Goal: Information Seeking & Learning: Compare options

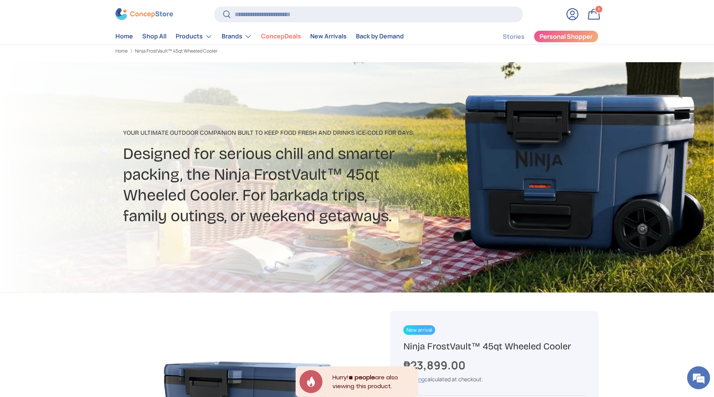
scroll to position [18, 0]
click at [416, 369] on icon "Close" at bounding box center [417, 368] width 4 height 4
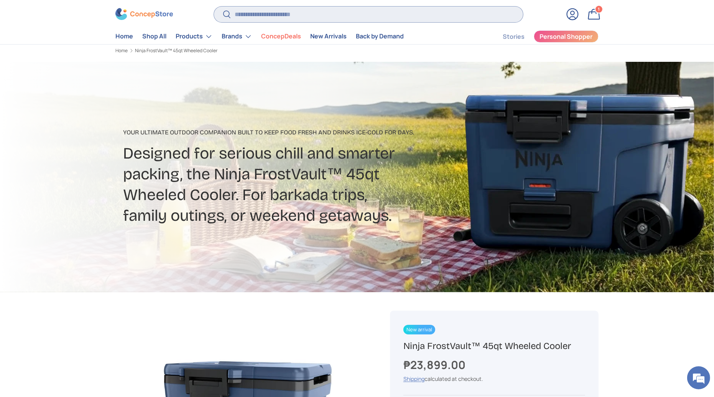
click at [452, 15] on input "Search" at bounding box center [368, 15] width 309 height 16
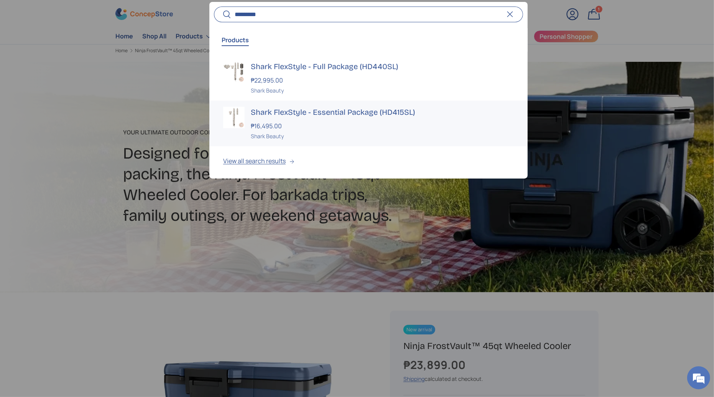
type input "*********"
click at [311, 136] on div "Shark Beauty" at bounding box center [382, 136] width 263 height 8
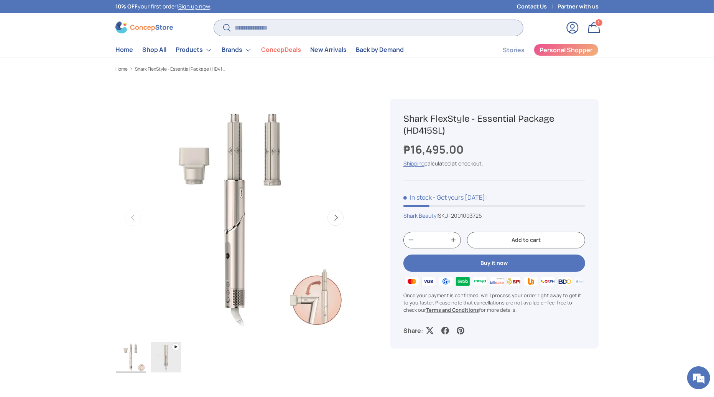
click at [299, 20] on input "Search" at bounding box center [368, 28] width 309 height 16
type input "**********"
click at [214, 19] on button "Search" at bounding box center [222, 28] width 17 height 18
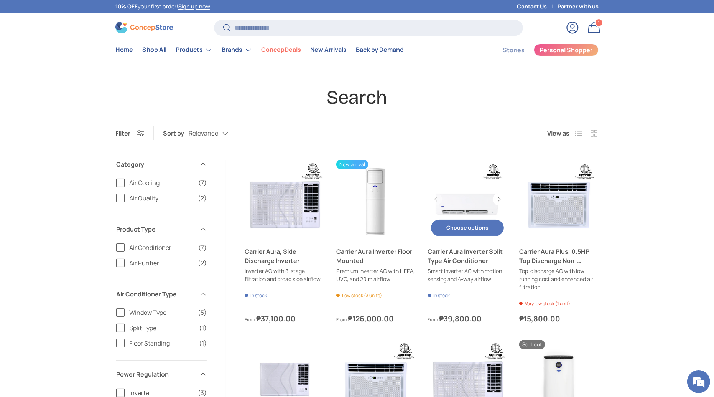
click at [454, 255] on link "Carrier Aura Inverter Split Type Air Conditioner" at bounding box center [467, 256] width 79 height 18
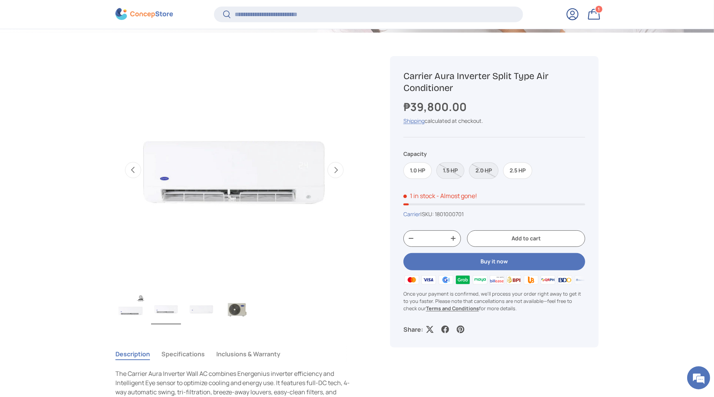
scroll to position [278, 0]
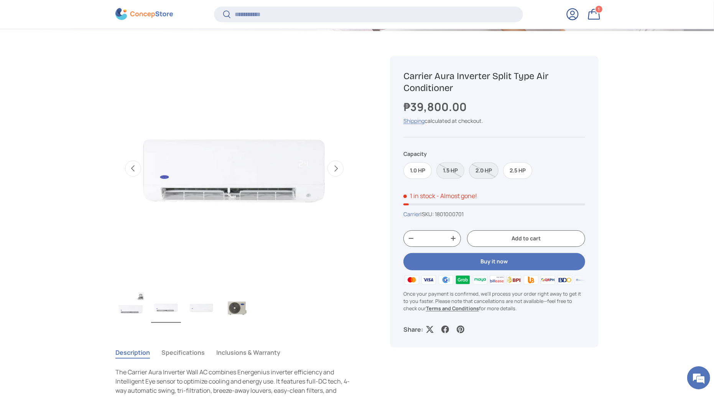
click at [481, 167] on label "2.0 HP" at bounding box center [484, 170] width 30 height 16
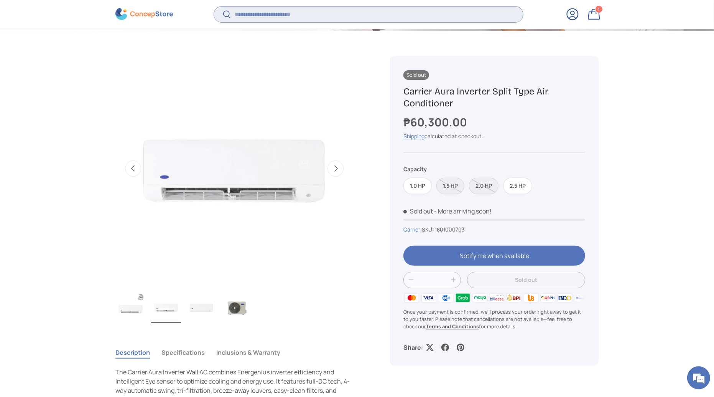
click at [337, 17] on input "Search" at bounding box center [368, 15] width 309 height 16
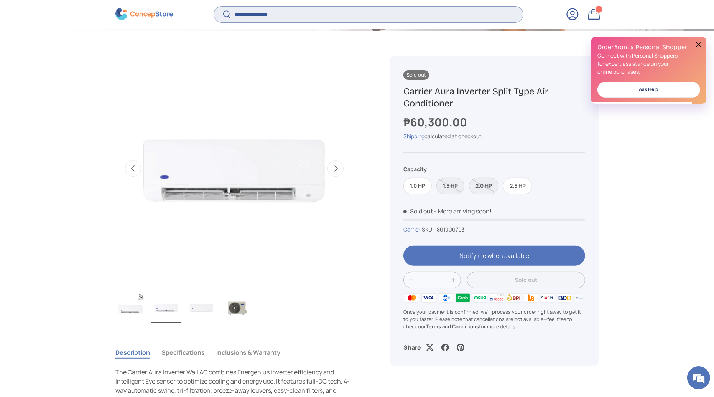
type input "**********"
click at [214, 6] on button "Search" at bounding box center [222, 15] width 17 height 18
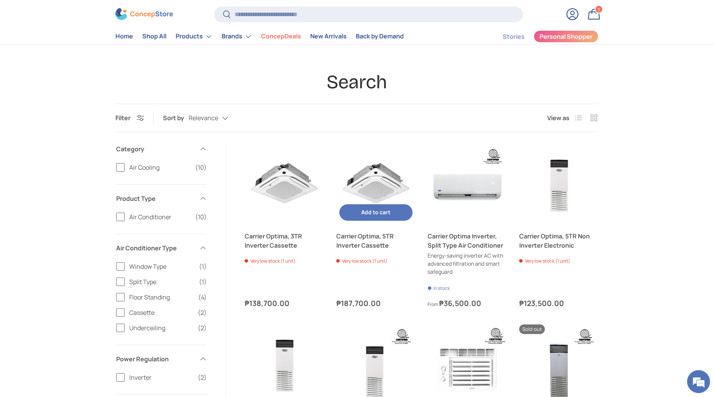
scroll to position [40, 0]
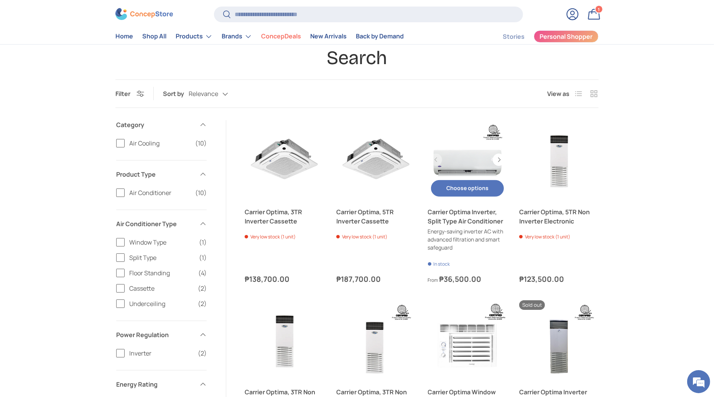
click at [460, 215] on link "Carrier Optima Inverter, Split Type Air Conditioner" at bounding box center [467, 216] width 79 height 18
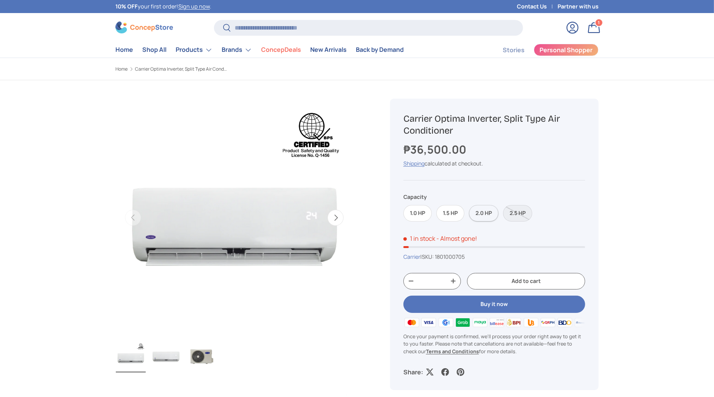
click at [479, 209] on label "2.0 HP" at bounding box center [484, 213] width 30 height 16
click at [356, 30] on input "Search" at bounding box center [368, 28] width 309 height 16
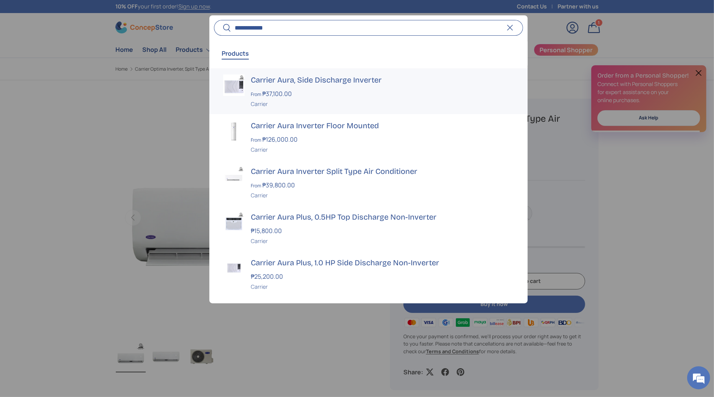
type input "**********"
click at [573, 170] on div at bounding box center [357, 198] width 714 height 397
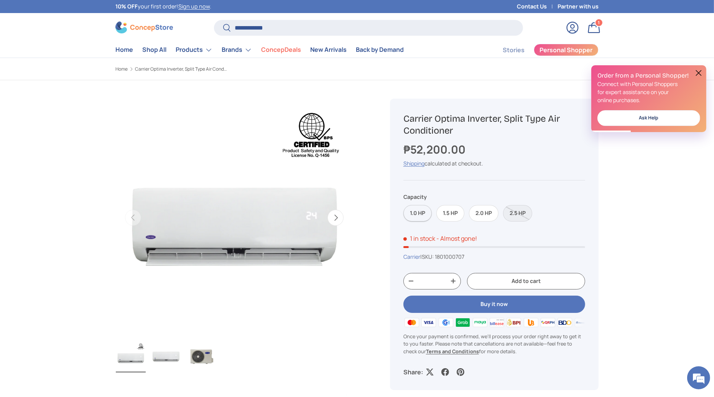
click at [415, 207] on label "1.0 HP" at bounding box center [418, 213] width 28 height 16
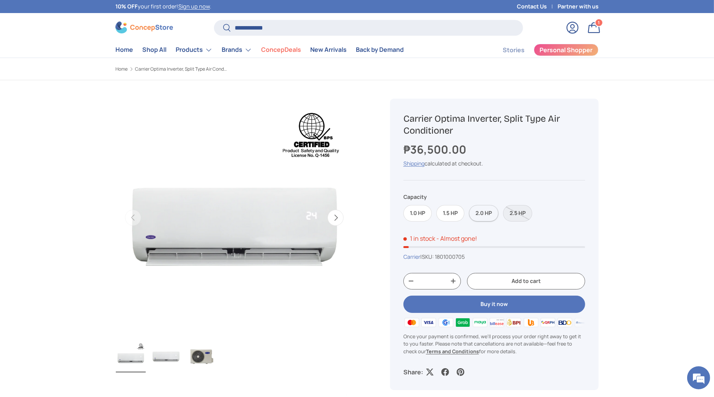
click at [486, 210] on label "2.0 HP" at bounding box center [484, 213] width 30 height 16
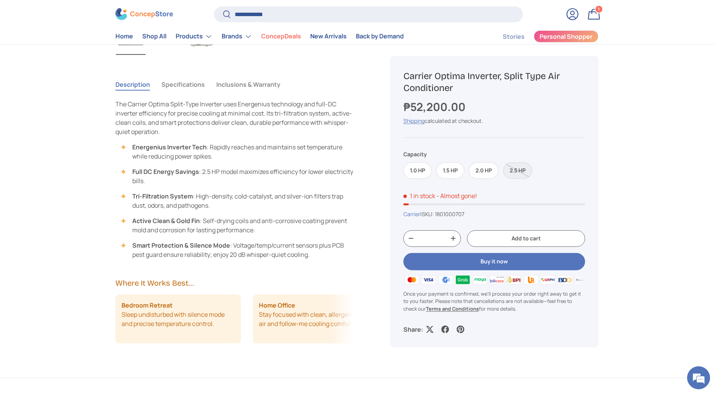
scroll to position [235, 0]
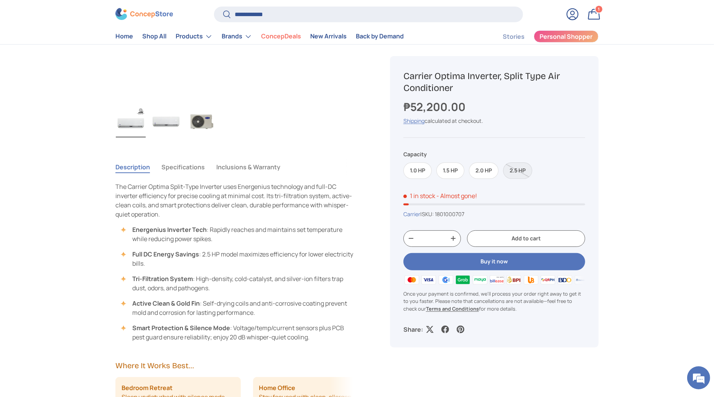
click at [190, 165] on button "Specifications" at bounding box center [182, 167] width 43 height 18
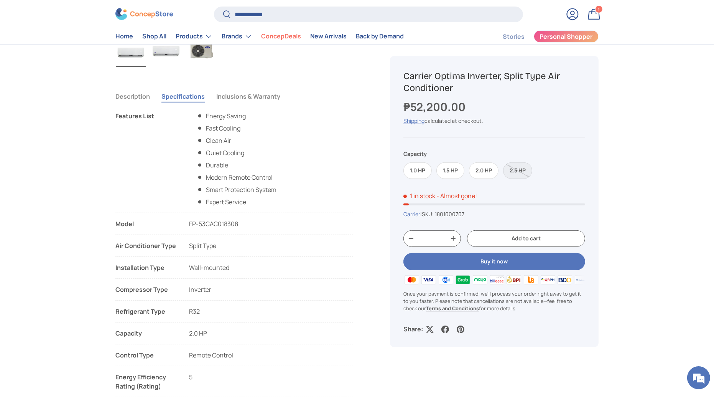
scroll to position [0, 0]
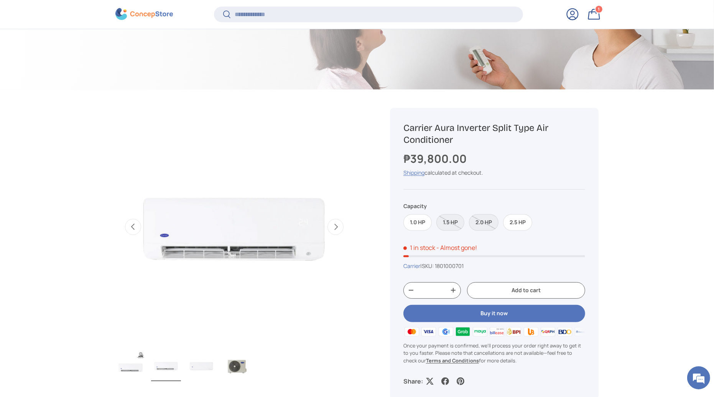
scroll to position [222, 0]
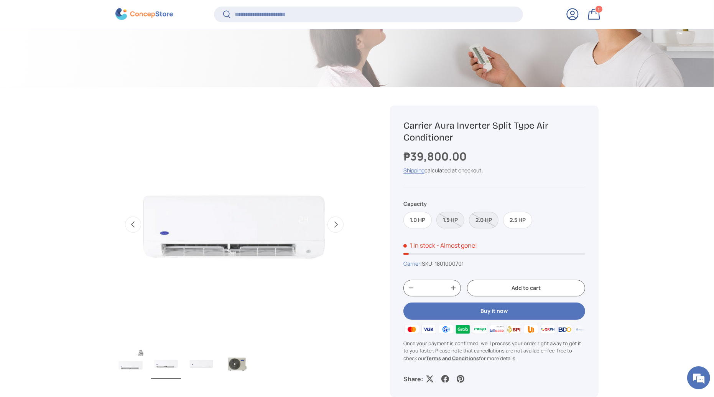
click at [485, 218] on label "2.0 HP" at bounding box center [484, 220] width 30 height 16
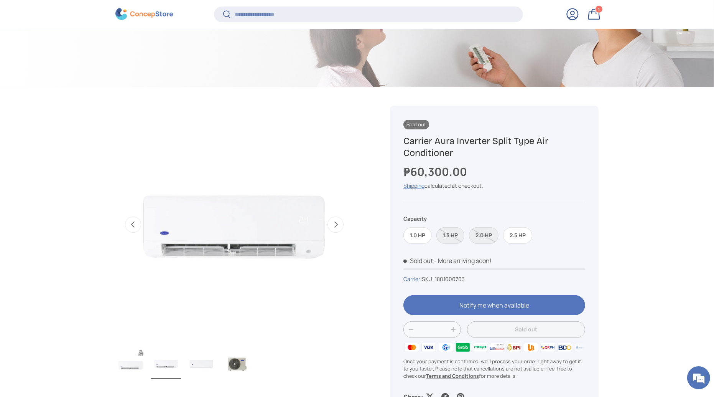
click at [195, 368] on img "Gallery Viewer" at bounding box center [201, 363] width 30 height 31
click at [126, 363] on img "Gallery Viewer" at bounding box center [131, 363] width 30 height 31
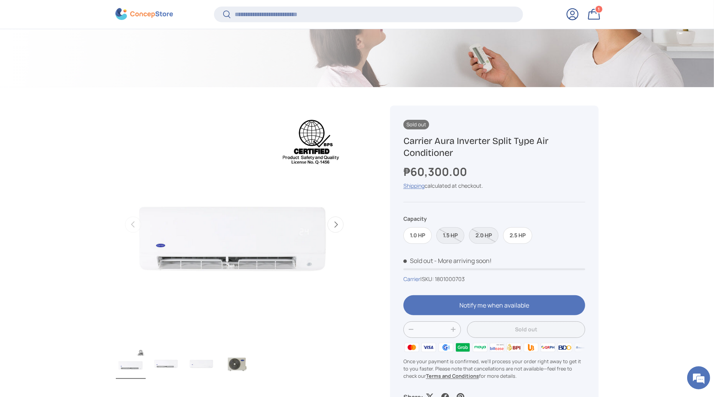
click at [166, 361] on img "Gallery Viewer" at bounding box center [166, 363] width 30 height 31
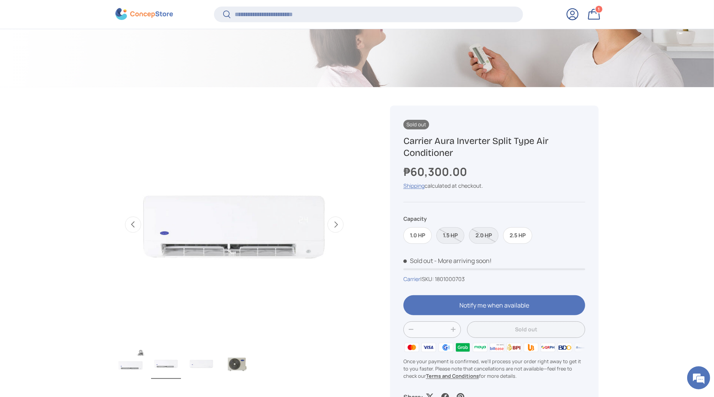
click at [194, 362] on img "Gallery Viewer" at bounding box center [201, 363] width 30 height 31
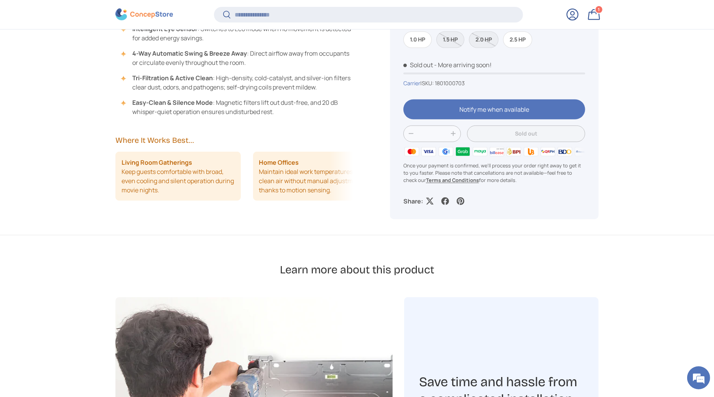
scroll to position [694, 0]
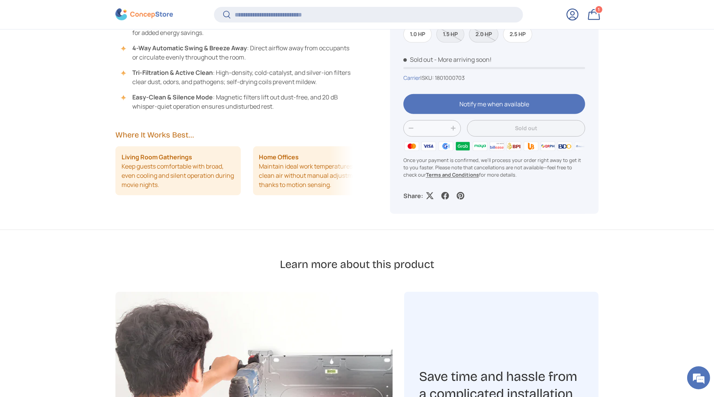
click at [482, 38] on label "2.0 HP" at bounding box center [484, 34] width 30 height 16
click at [479, 37] on label "2.0 HP" at bounding box center [484, 34] width 30 height 16
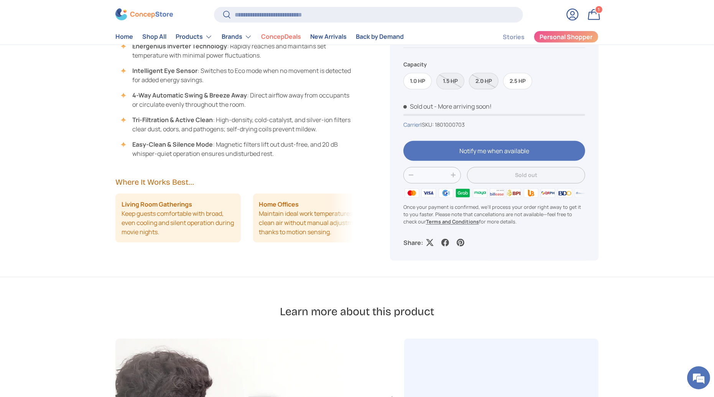
scroll to position [643, 0]
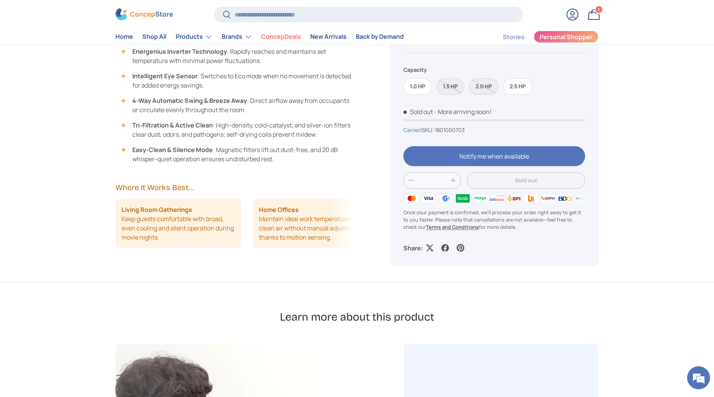
click at [486, 81] on label "2.0 HP" at bounding box center [484, 86] width 30 height 16
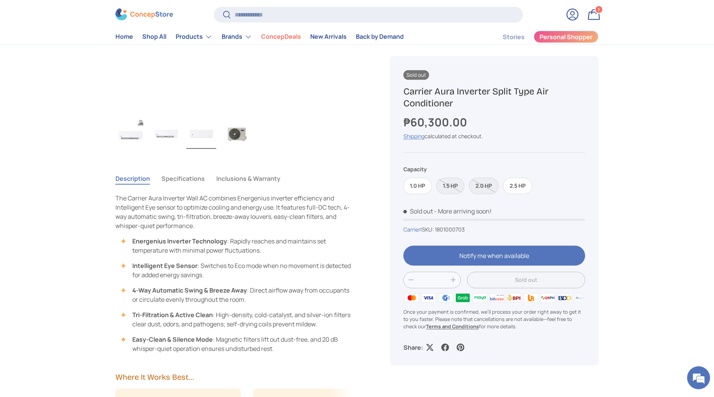
scroll to position [452, 0]
click at [178, 173] on button "Specifications" at bounding box center [182, 180] width 43 height 18
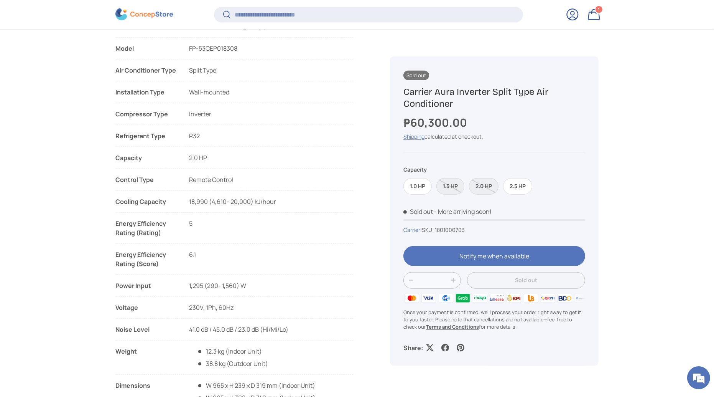
scroll to position [937, 0]
click at [420, 188] on label "1.0 HP" at bounding box center [418, 186] width 28 height 16
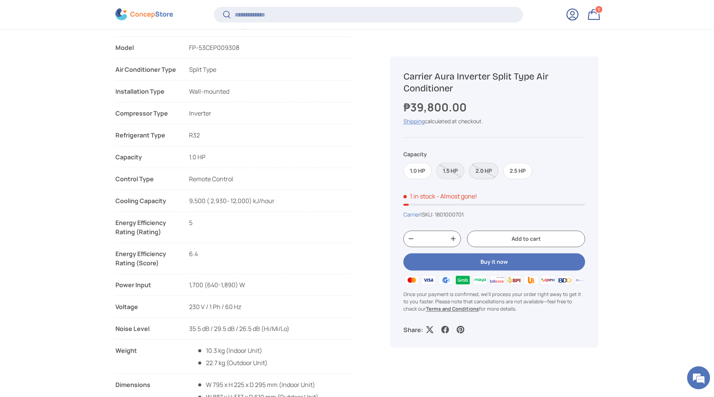
click at [483, 174] on label "2.0 HP" at bounding box center [484, 170] width 30 height 16
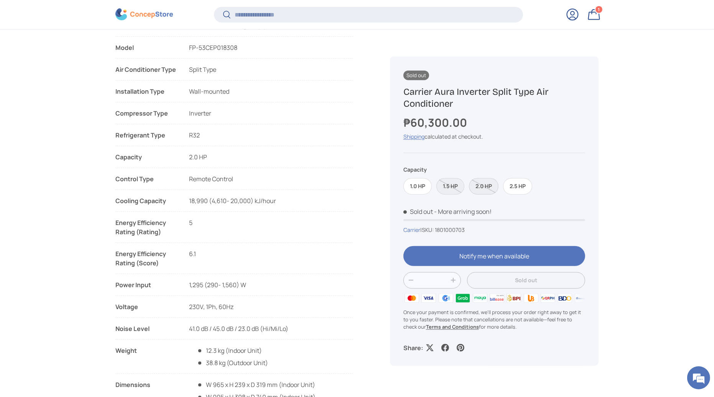
click at [481, 183] on label "2.0 HP" at bounding box center [484, 186] width 30 height 16
click at [509, 183] on label "2.5 HP" at bounding box center [517, 186] width 29 height 16
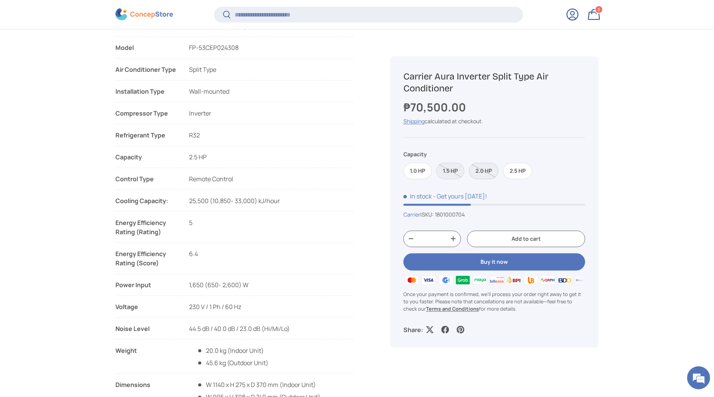
click at [482, 169] on label "2.0 HP" at bounding box center [484, 170] width 30 height 16
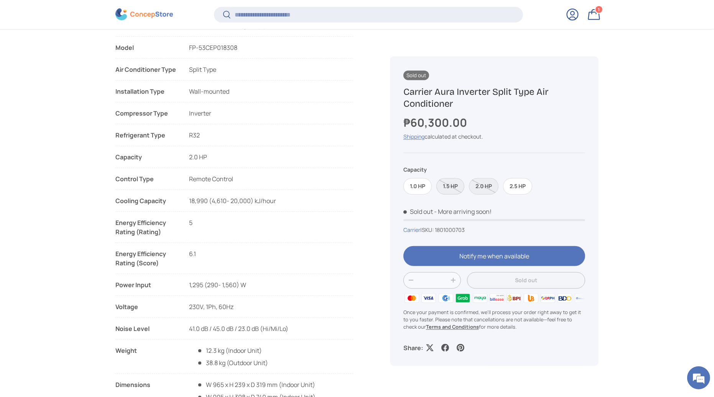
click at [447, 186] on label "1.5 HP" at bounding box center [451, 186] width 28 height 16
click at [417, 186] on label "1.0 HP" at bounding box center [418, 186] width 28 height 16
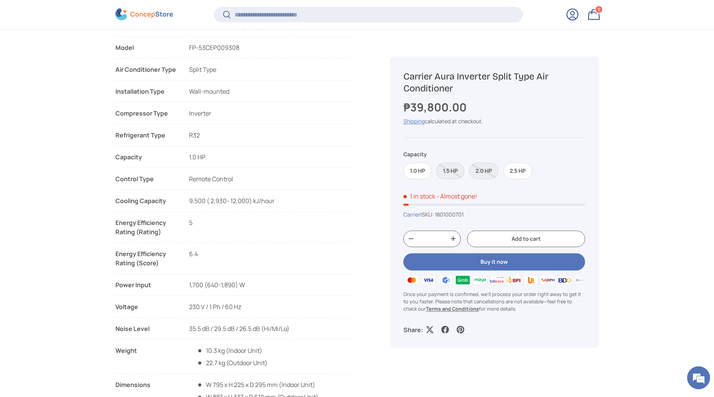
click at [453, 170] on label "1.5 HP" at bounding box center [451, 170] width 28 height 16
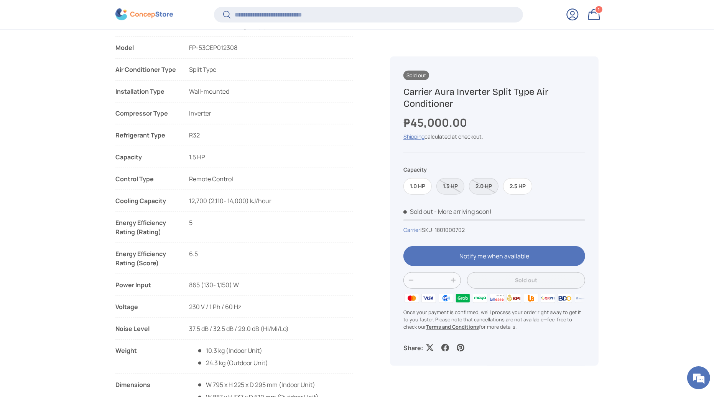
click at [481, 183] on label "2.0 HP" at bounding box center [484, 186] width 30 height 16
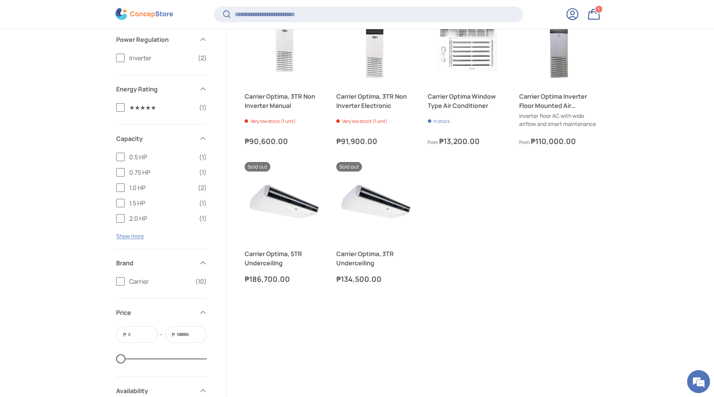
scroll to position [319, 0]
click at [287, 15] on input "Search" at bounding box center [368, 15] width 309 height 16
type input "****"
click at [214, 6] on button "Search" at bounding box center [222, 15] width 17 height 18
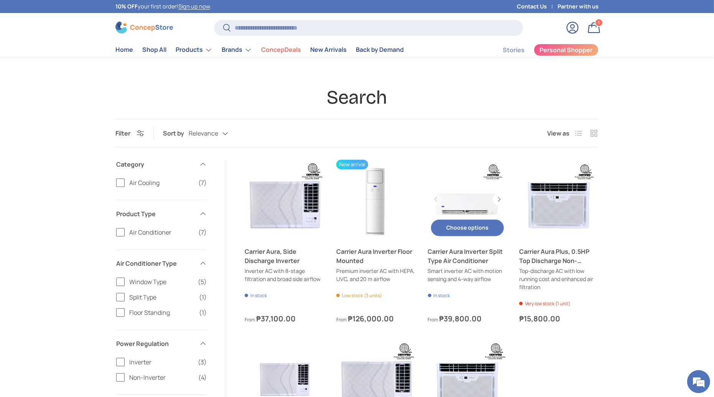
click at [466, 197] on link "Carrier Aura Inverter Split Type Air Conditioner" at bounding box center [467, 199] width 79 height 79
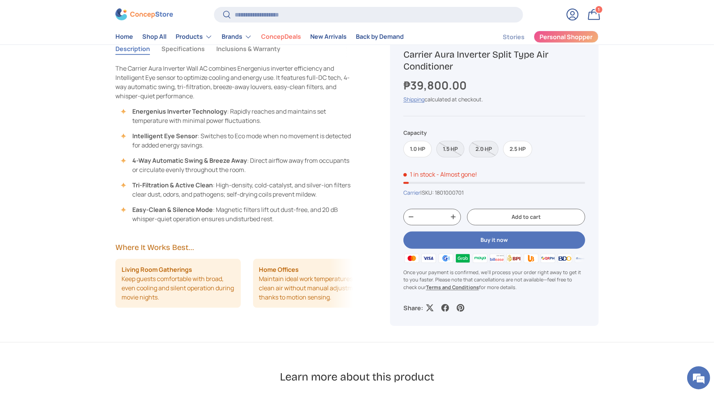
scroll to position [446, 0]
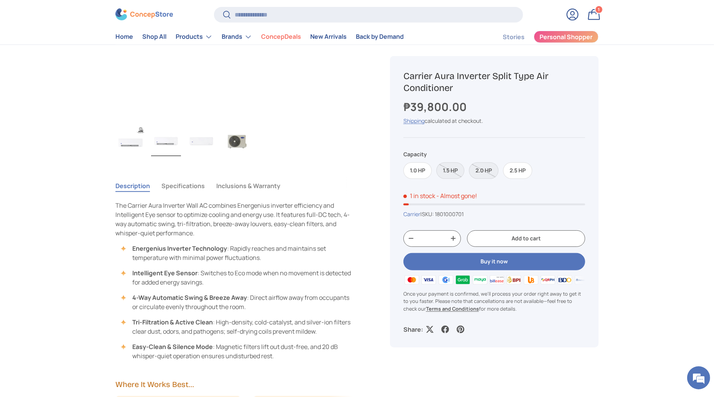
click at [180, 187] on button "Specifications" at bounding box center [182, 186] width 43 height 18
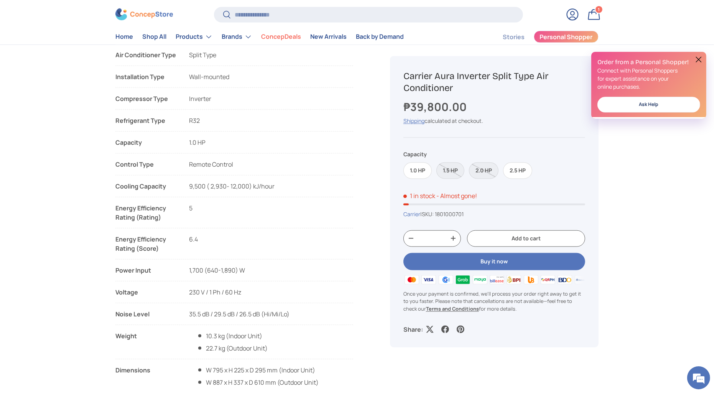
scroll to position [950, 0]
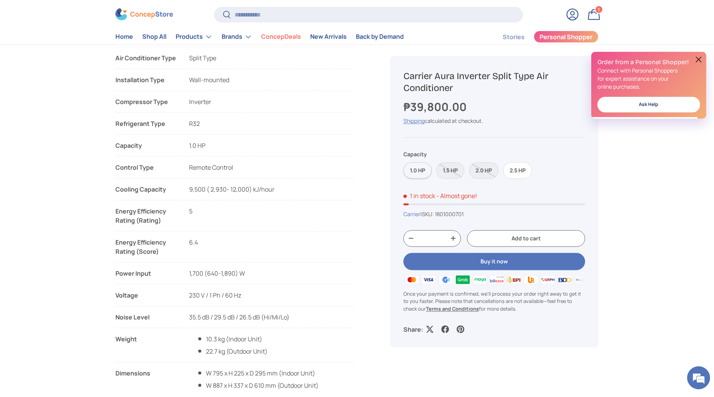
click at [415, 170] on label "1.0 HP" at bounding box center [418, 170] width 28 height 16
click at [454, 170] on label "1.5 HP" at bounding box center [451, 170] width 28 height 16
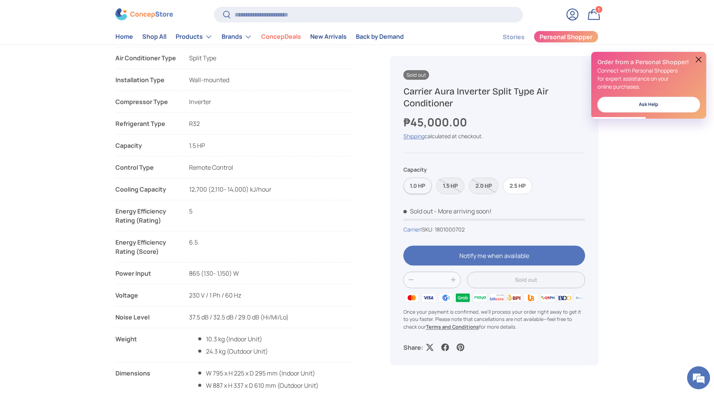
click at [409, 183] on label "1.0 HP" at bounding box center [418, 186] width 28 height 16
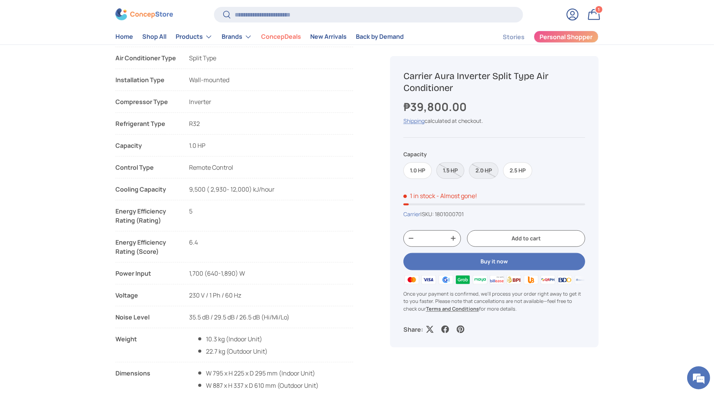
click at [453, 169] on label "1.5 HP" at bounding box center [451, 170] width 28 height 16
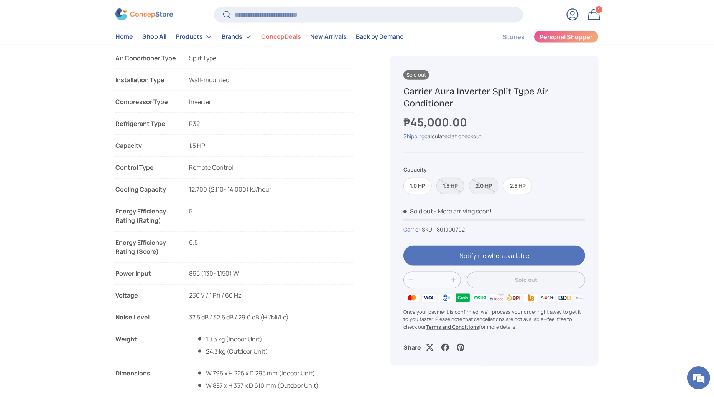
click at [445, 188] on label "1.5 HP" at bounding box center [451, 186] width 28 height 16
click at [483, 185] on label "2.0 HP" at bounding box center [484, 186] width 30 height 16
click at [508, 186] on label "2.5 HP" at bounding box center [517, 186] width 29 height 16
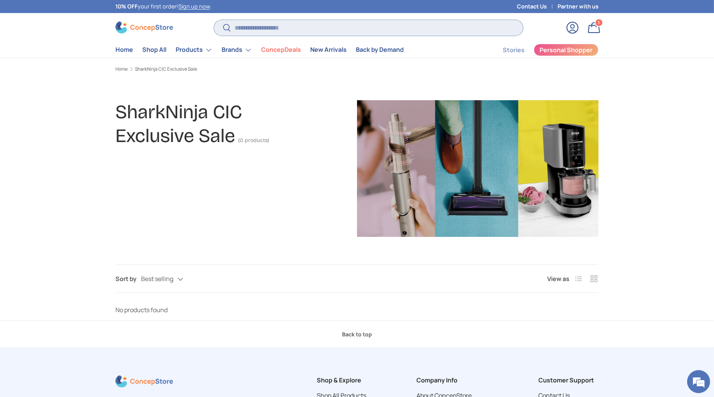
click at [253, 25] on input "Search" at bounding box center [368, 28] width 309 height 16
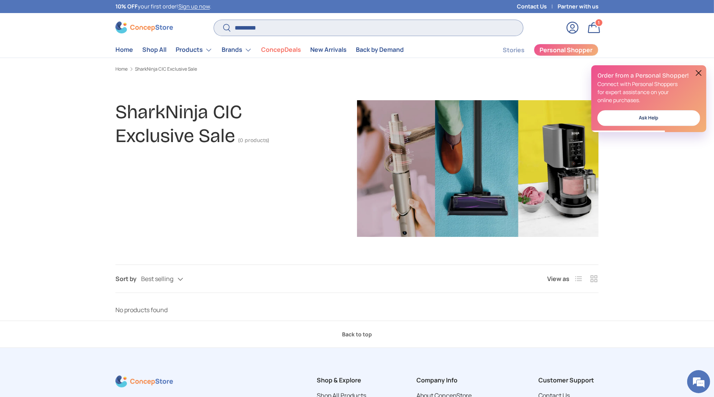
type input "*********"
click at [214, 19] on button "Search" at bounding box center [222, 28] width 17 height 18
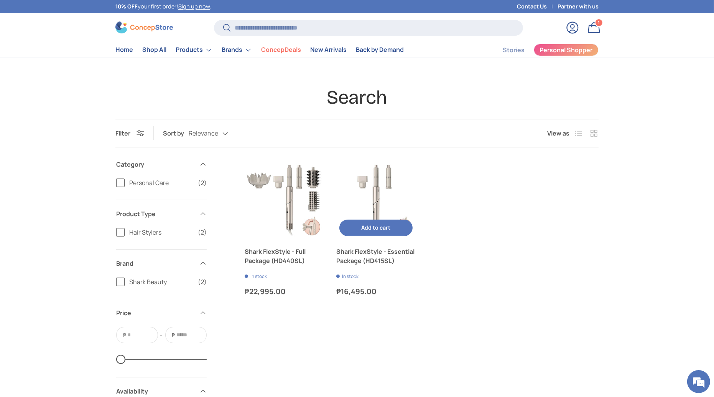
click at [355, 171] on img "Shark FlexStyle - Essential Package (HD415SL)" at bounding box center [375, 199] width 79 height 79
